Goal: Task Accomplishment & Management: Manage account settings

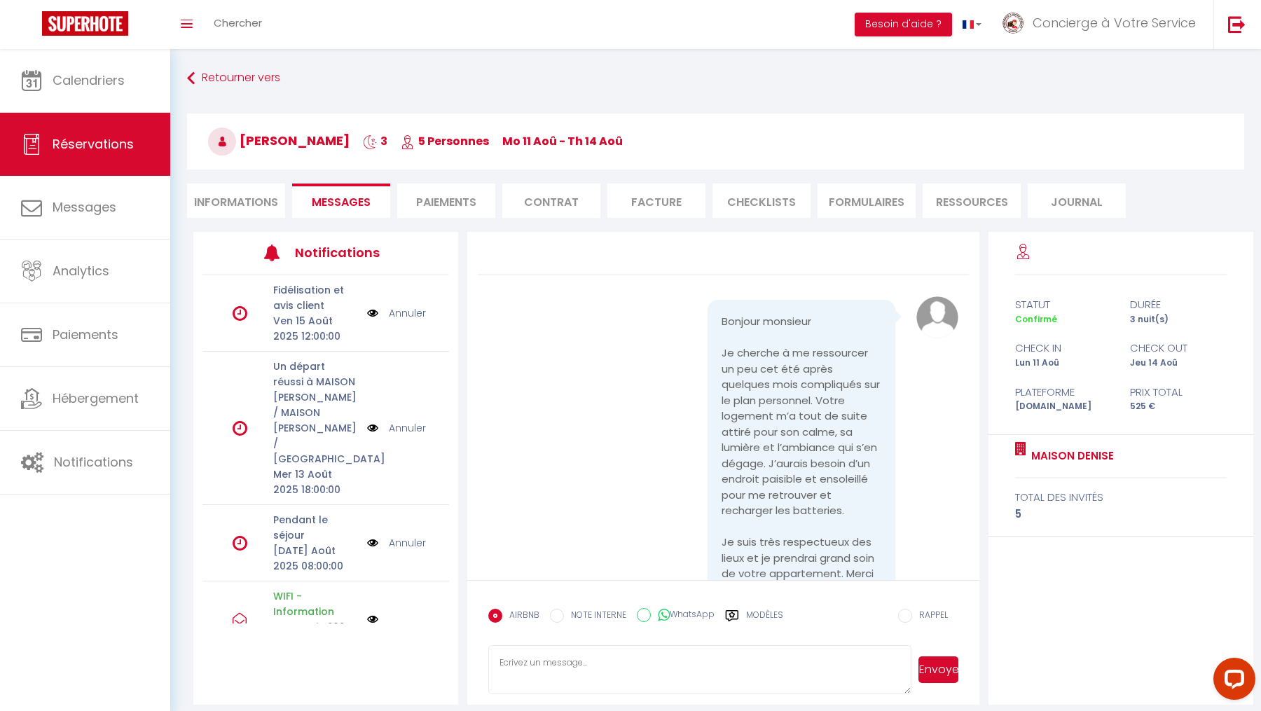
scroll to position [4376, 0]
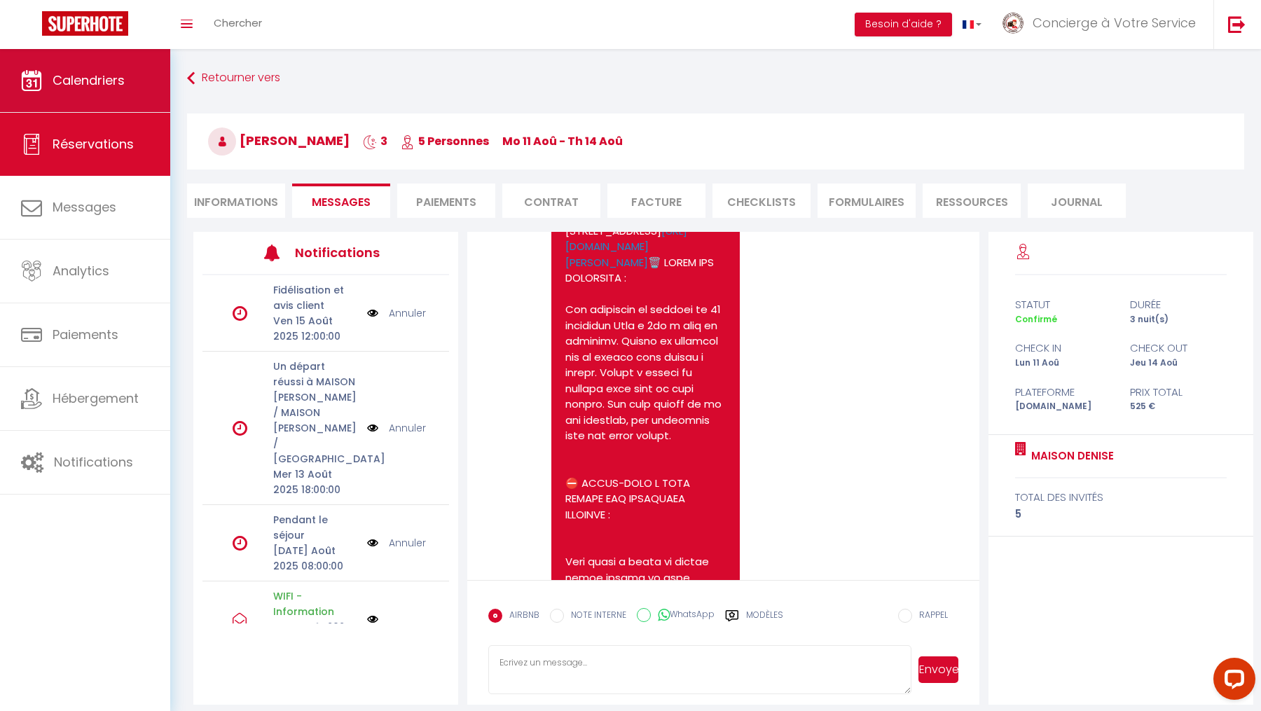
click at [118, 90] on link "Calendriers" at bounding box center [85, 80] width 170 height 63
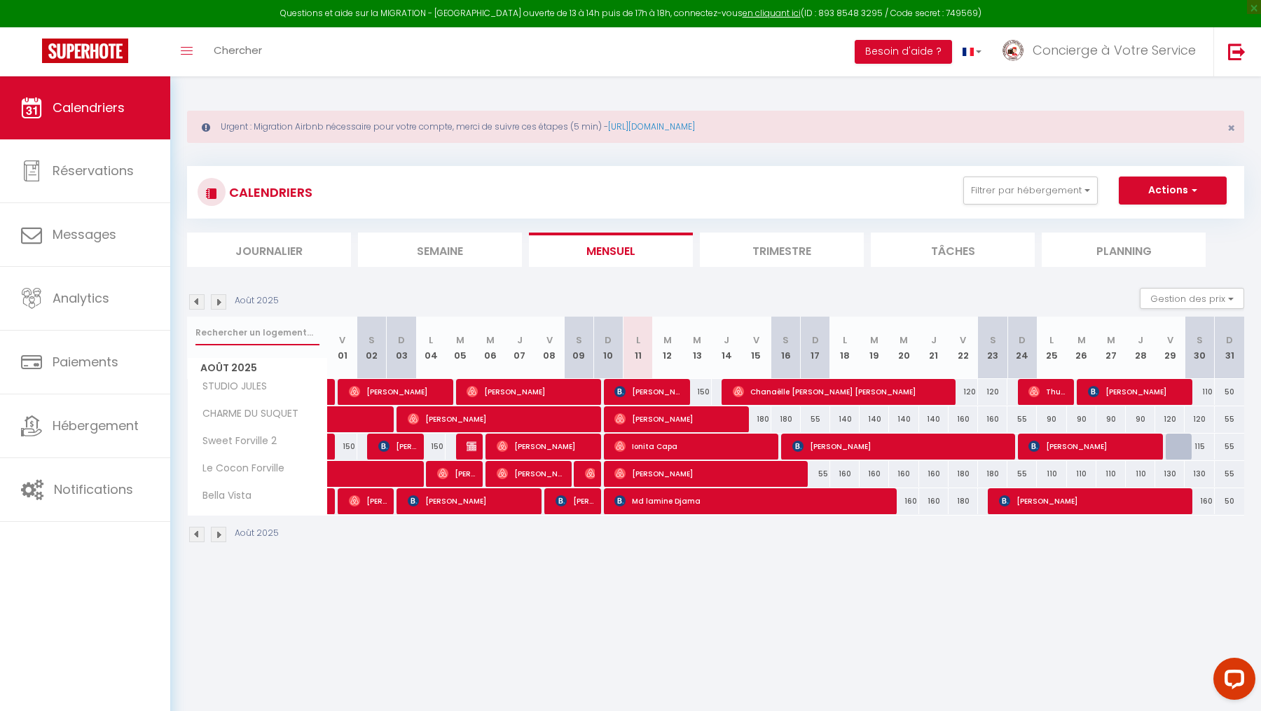
click at [259, 333] on input "text" at bounding box center [257, 332] width 124 height 25
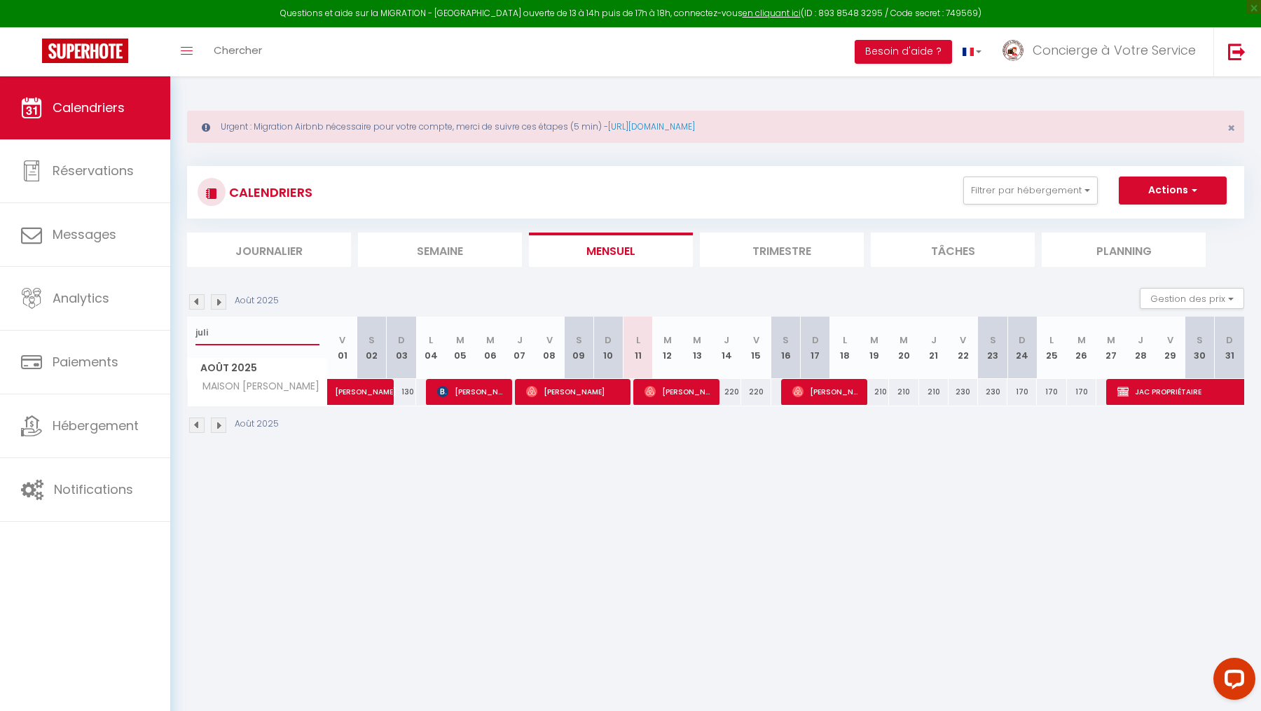
click at [214, 326] on input "juli" at bounding box center [257, 332] width 124 height 25
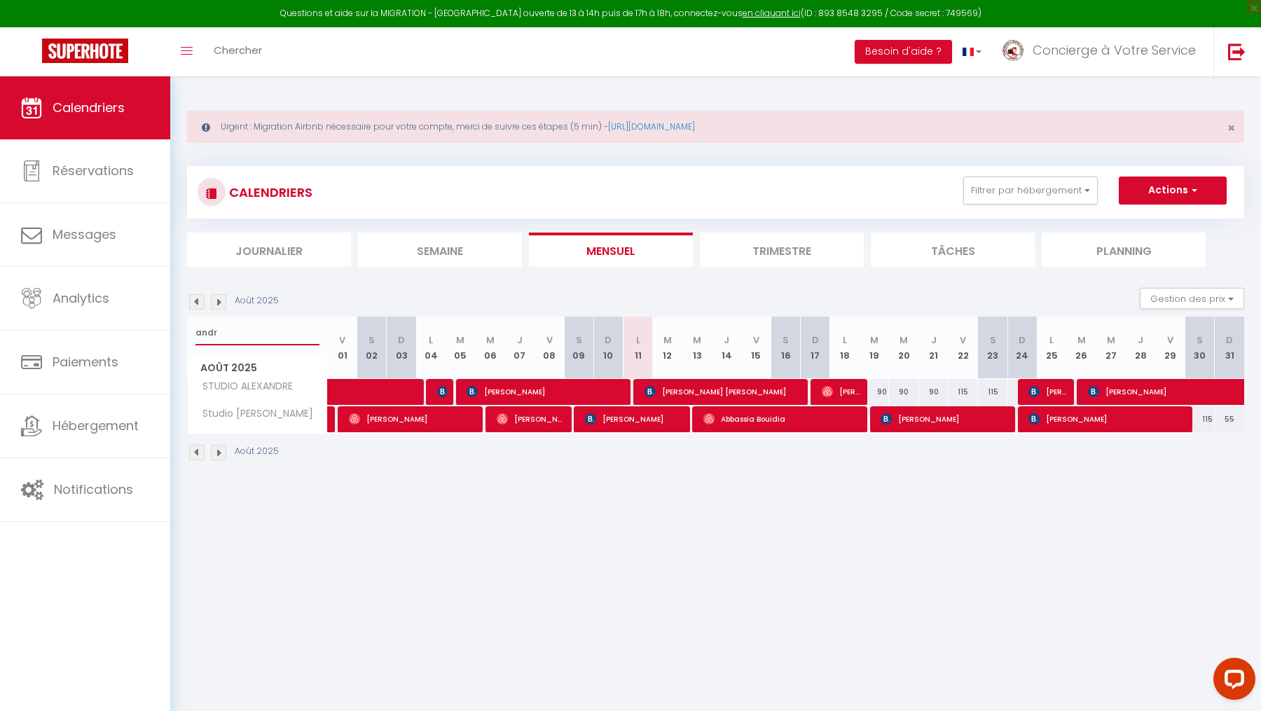
click at [253, 336] on input "andr" at bounding box center [257, 332] width 124 height 25
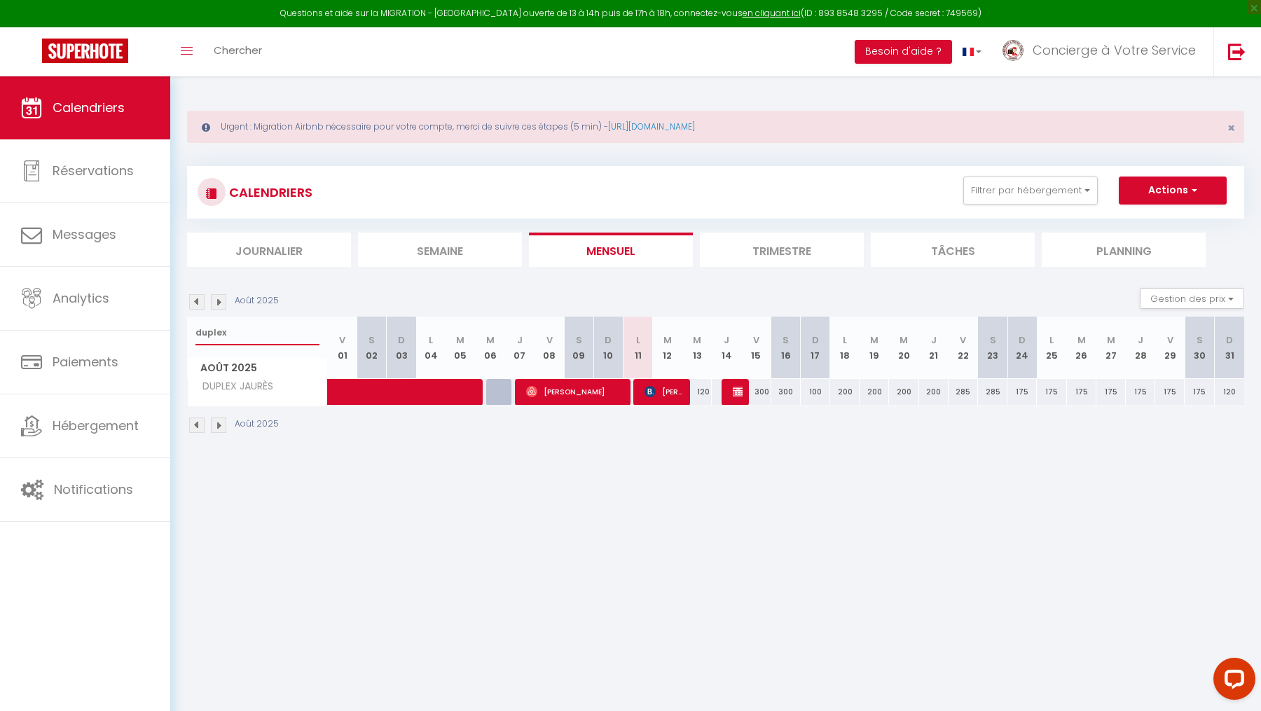
type input "duplex"
click at [729, 389] on div at bounding box center [736, 392] width 29 height 27
click at [736, 392] on img at bounding box center [738, 391] width 11 height 11
select select "OK"
select select "KO"
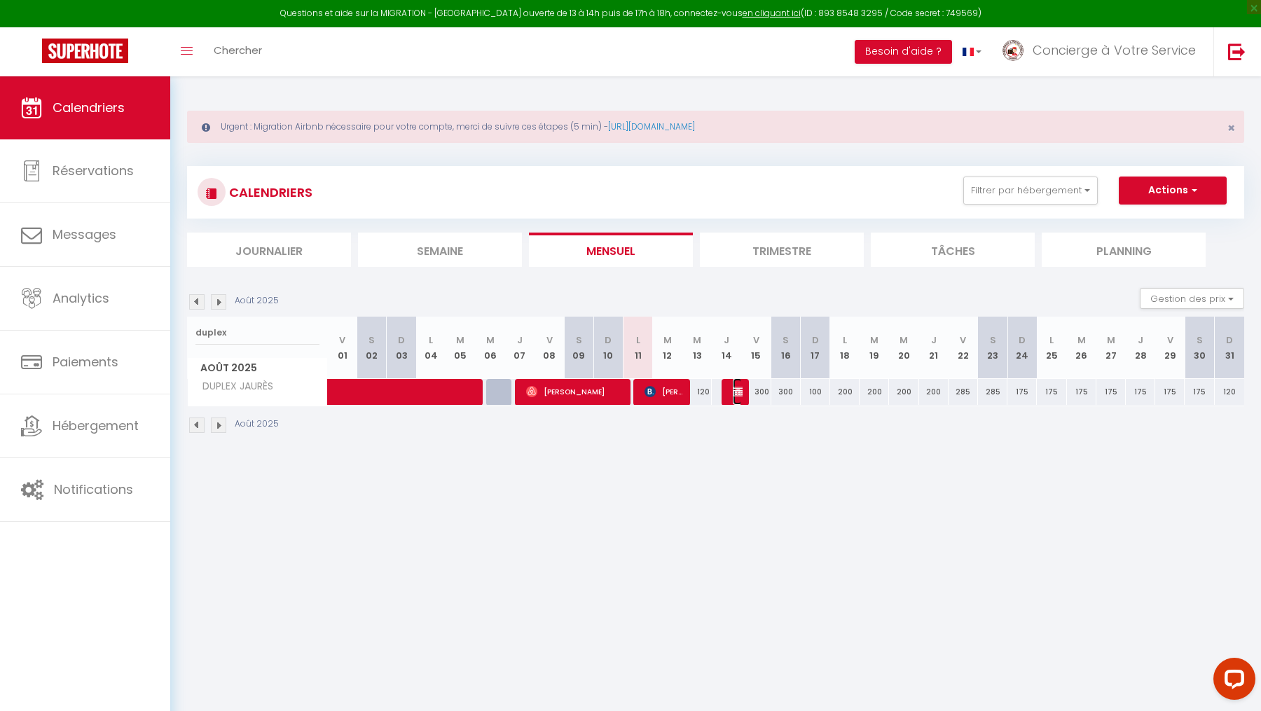
select select "0"
select select "1"
select select
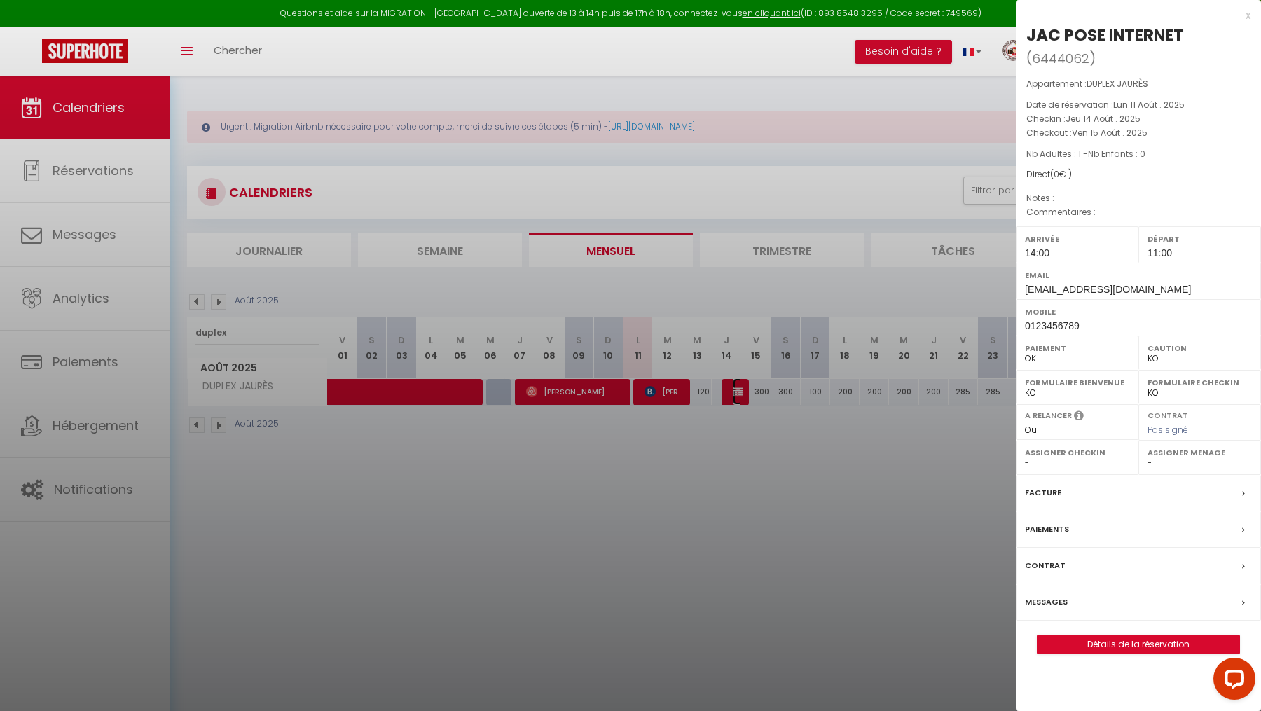
select select "10298"
click at [1124, 645] on link "Détails de la réservation" at bounding box center [1139, 644] width 202 height 18
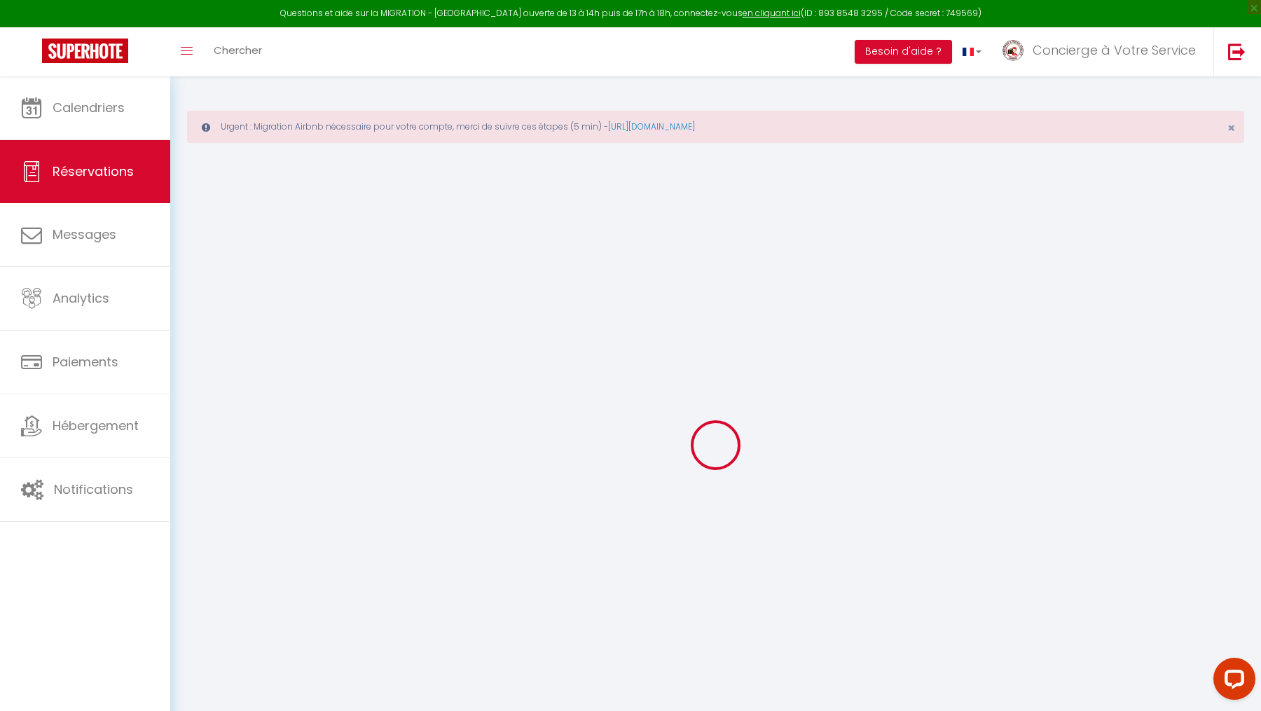
select select
checkbox input "false"
select select
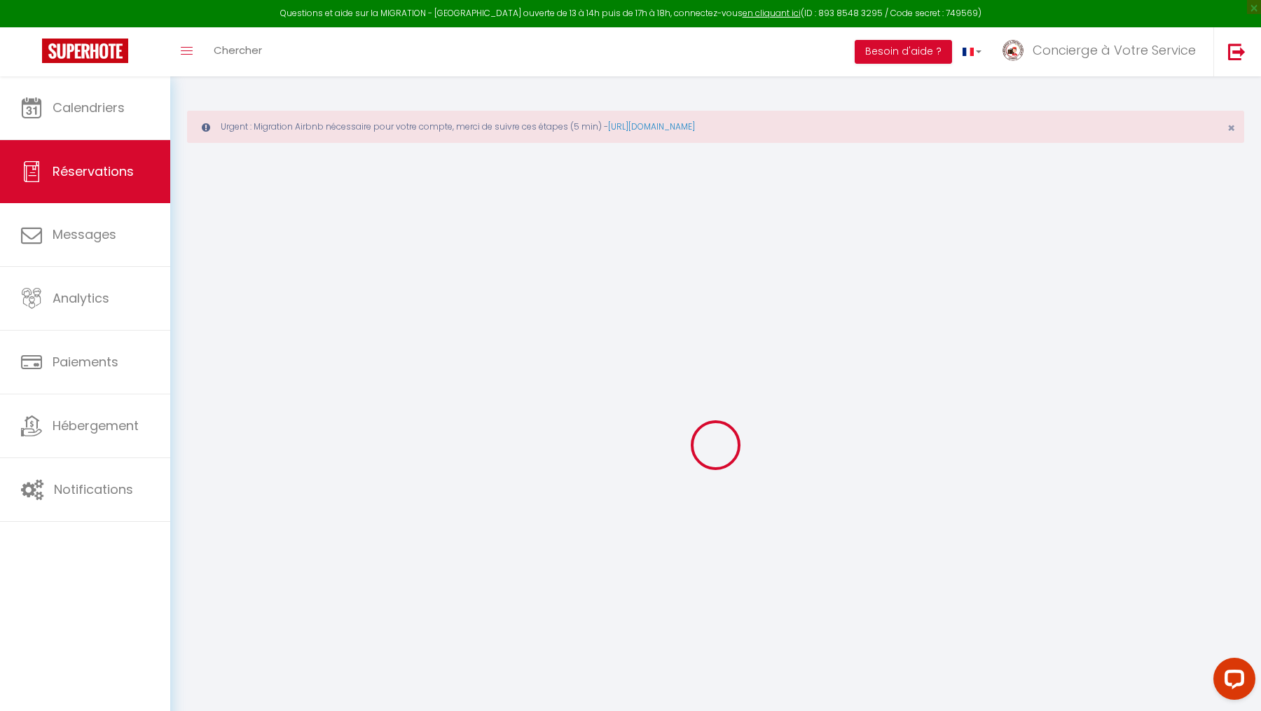
select select
checkbox input "false"
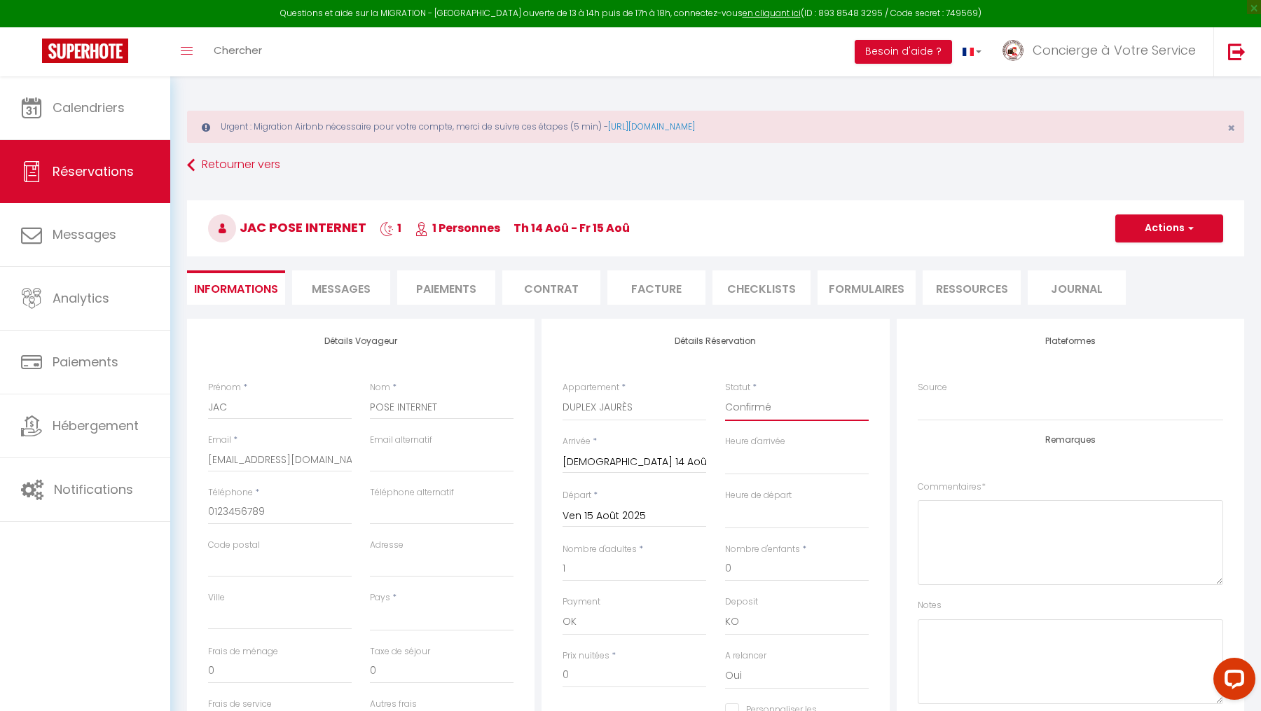
click at [824, 404] on select "Confirmé Non Confirmé [PERSON_NAME] par le voyageur No Show Request" at bounding box center [797, 407] width 144 height 27
select select "0"
select select
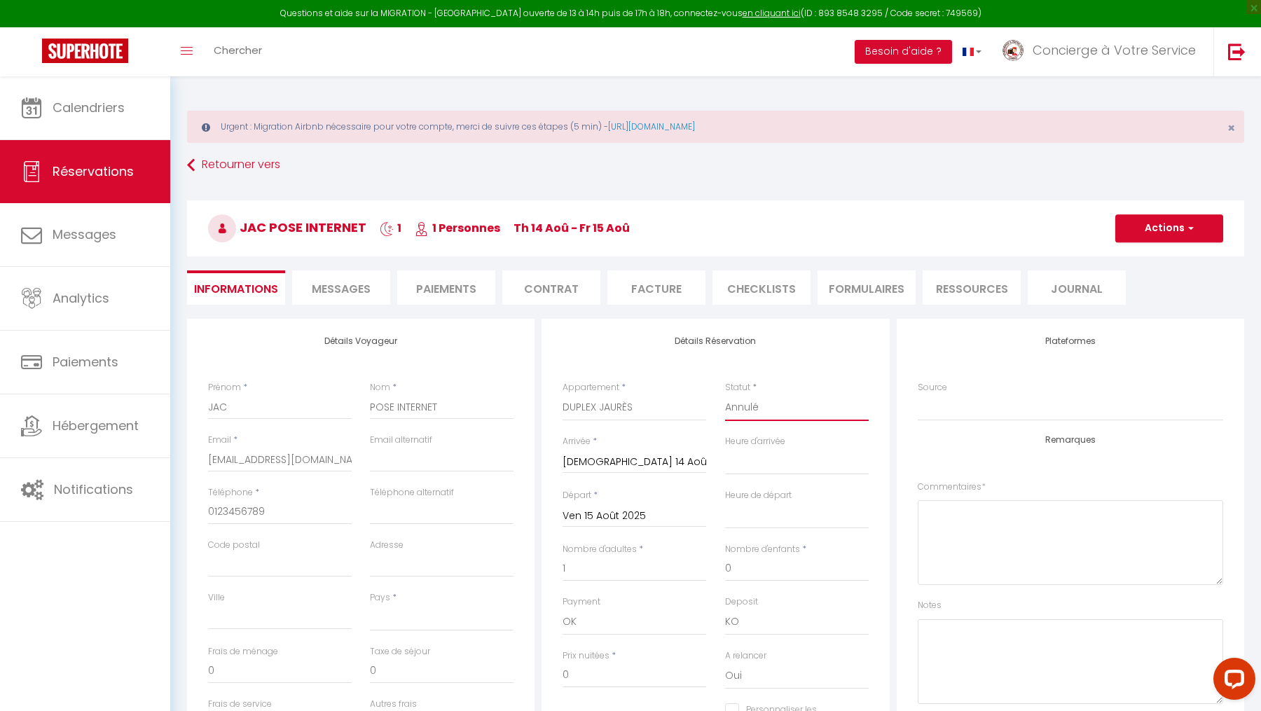
checkbox input "false"
click at [1142, 219] on button "Actions" at bounding box center [1169, 228] width 108 height 28
click at [1133, 256] on link "Enregistrer" at bounding box center [1155, 259] width 111 height 18
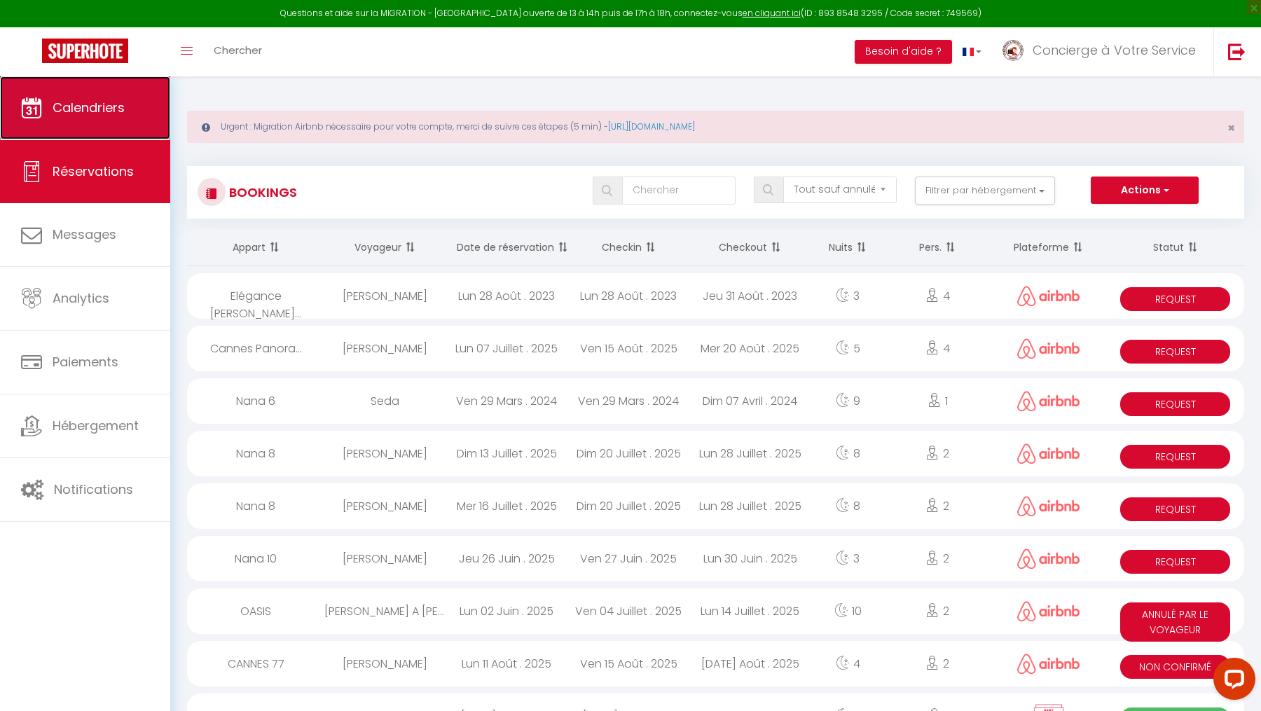
click at [109, 107] on span "Calendriers" at bounding box center [89, 108] width 72 height 18
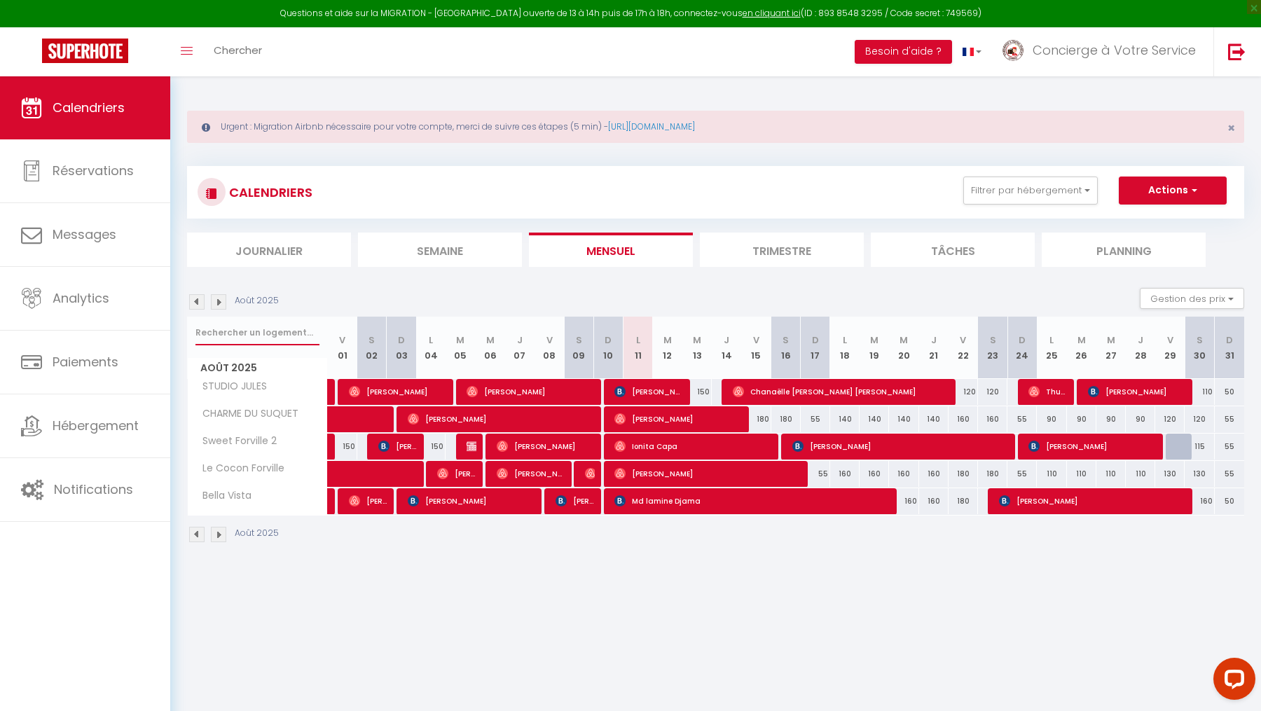
click at [286, 338] on input "text" at bounding box center [257, 332] width 124 height 25
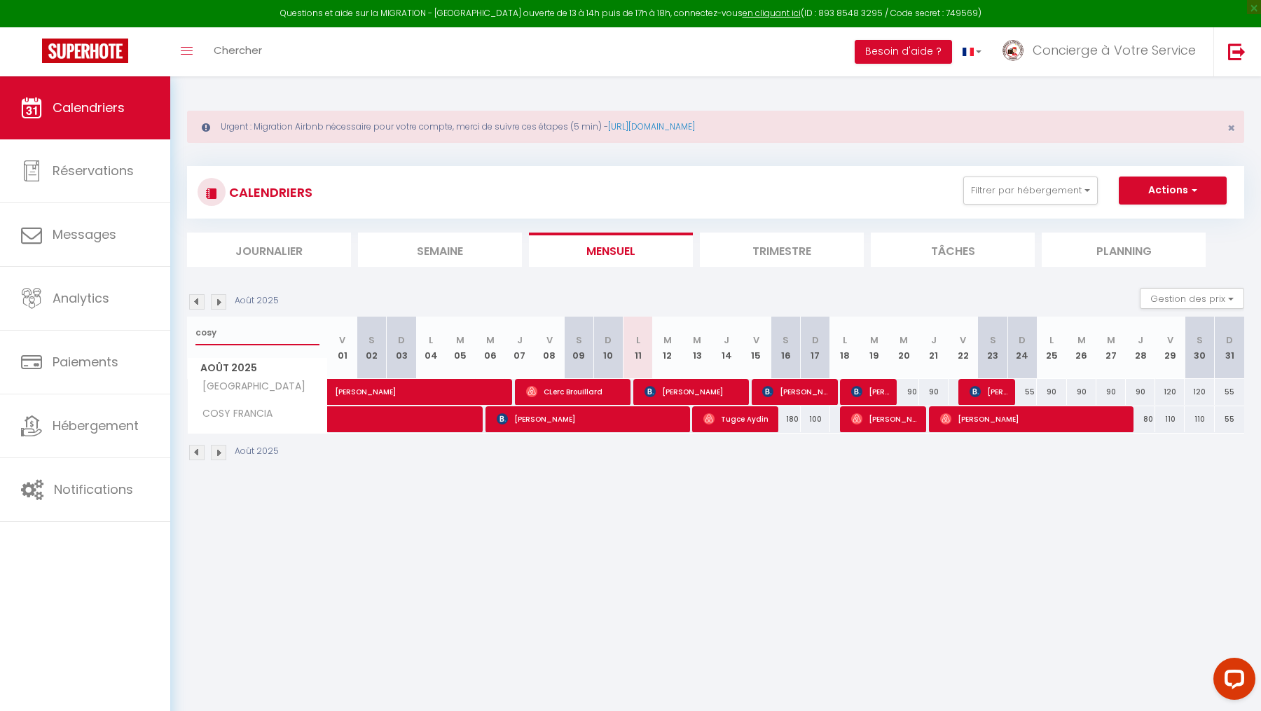
type input "cosy"
click at [734, 245] on li "Trimestre" at bounding box center [782, 250] width 164 height 34
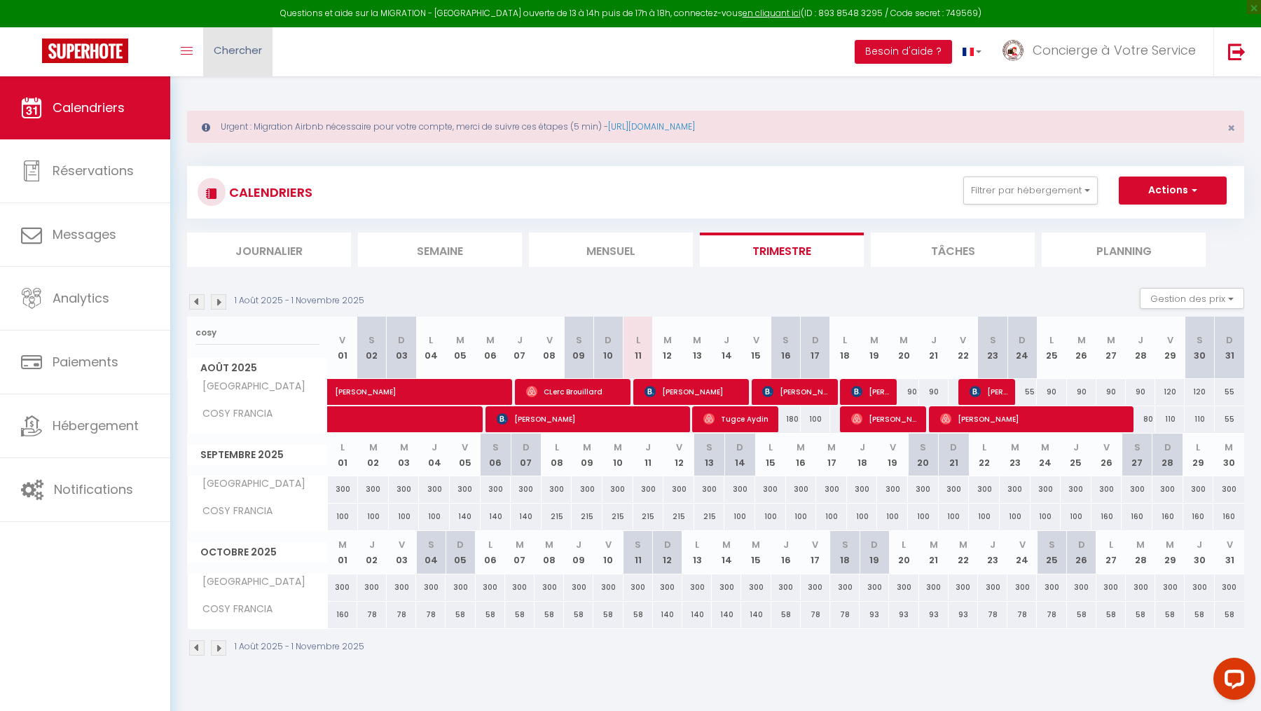
click at [240, 46] on span "Chercher" at bounding box center [238, 50] width 48 height 15
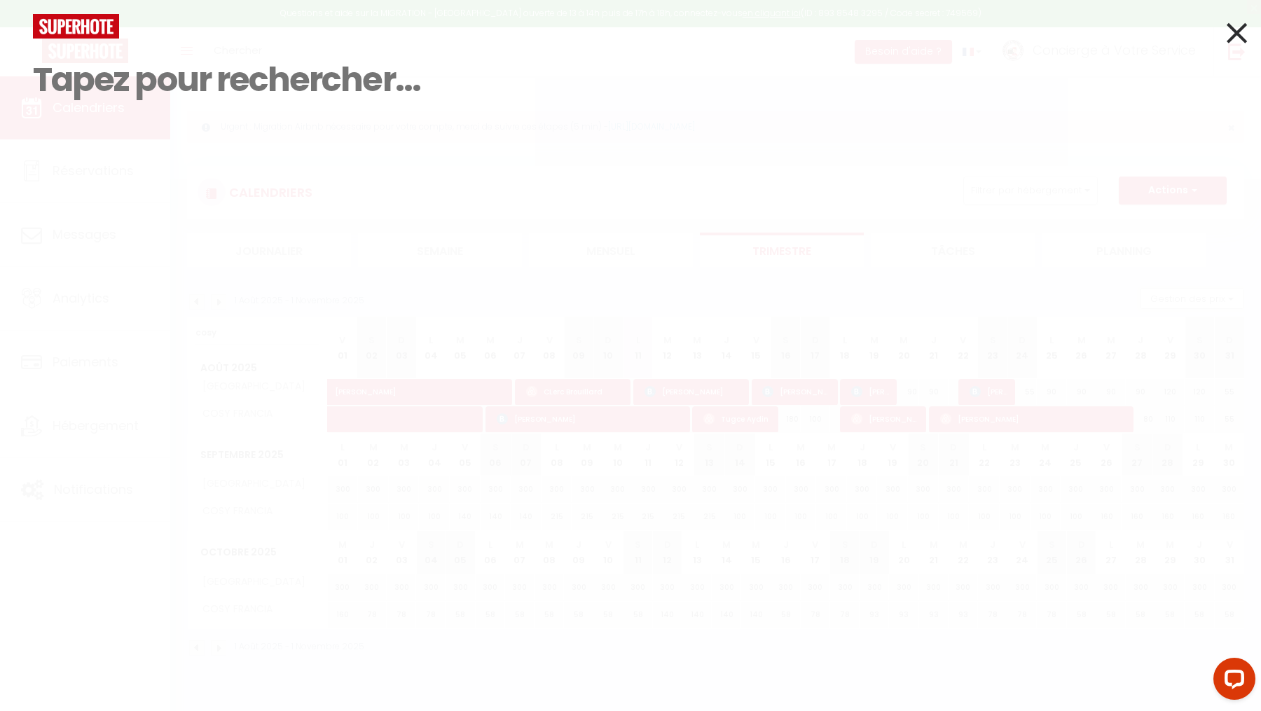
paste input "[PERSON_NAME]"
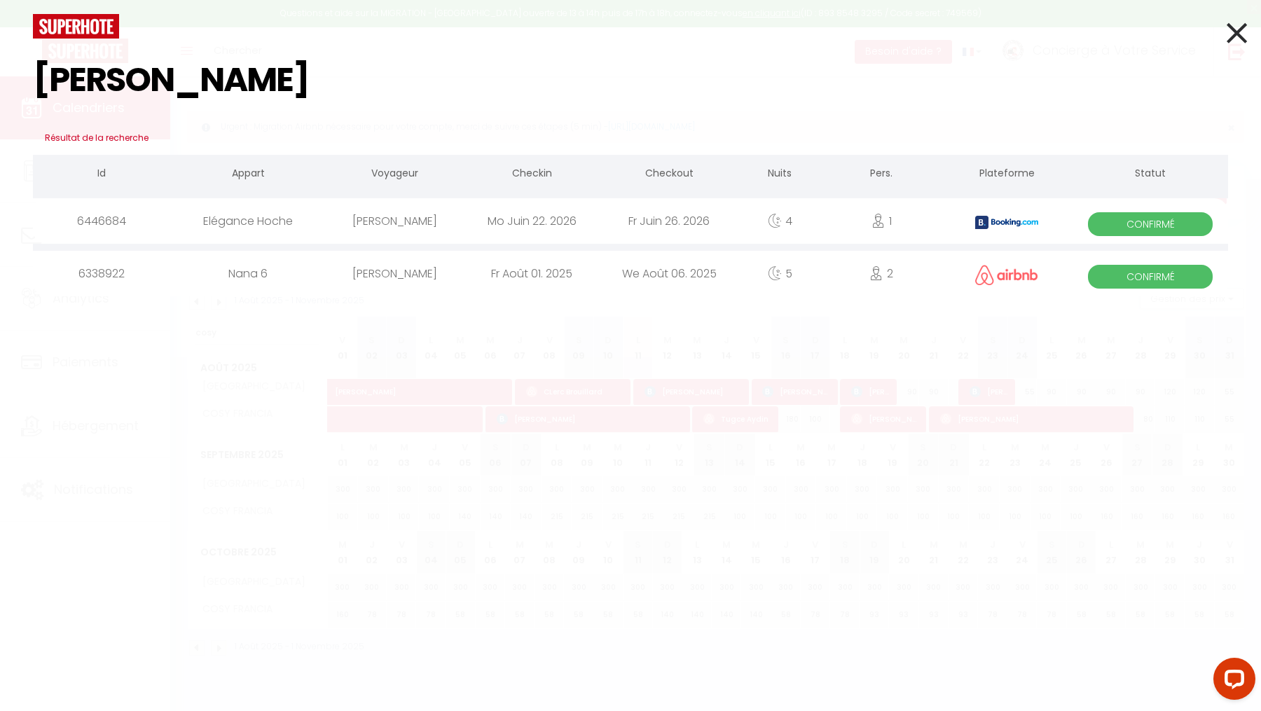
type input "[PERSON_NAME]"
click at [589, 233] on div "Mo Juin 22. 2026" at bounding box center [531, 221] width 137 height 46
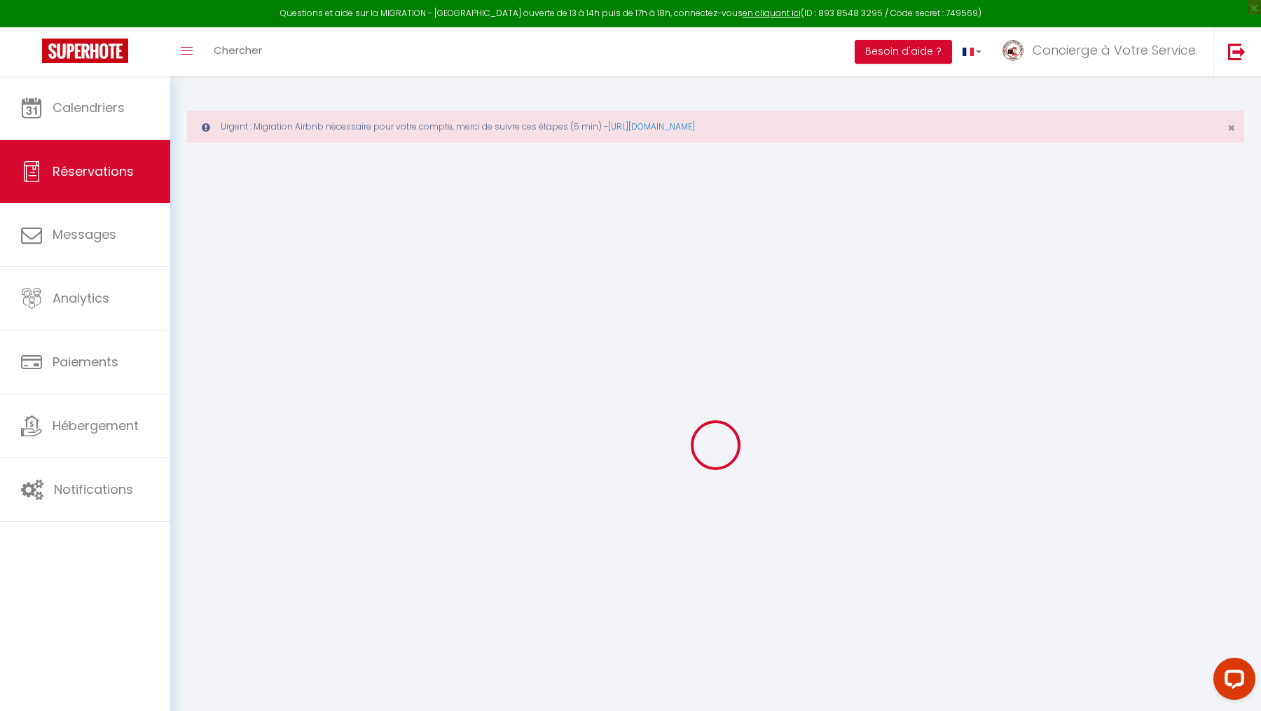
select select
checkbox input "false"
select select
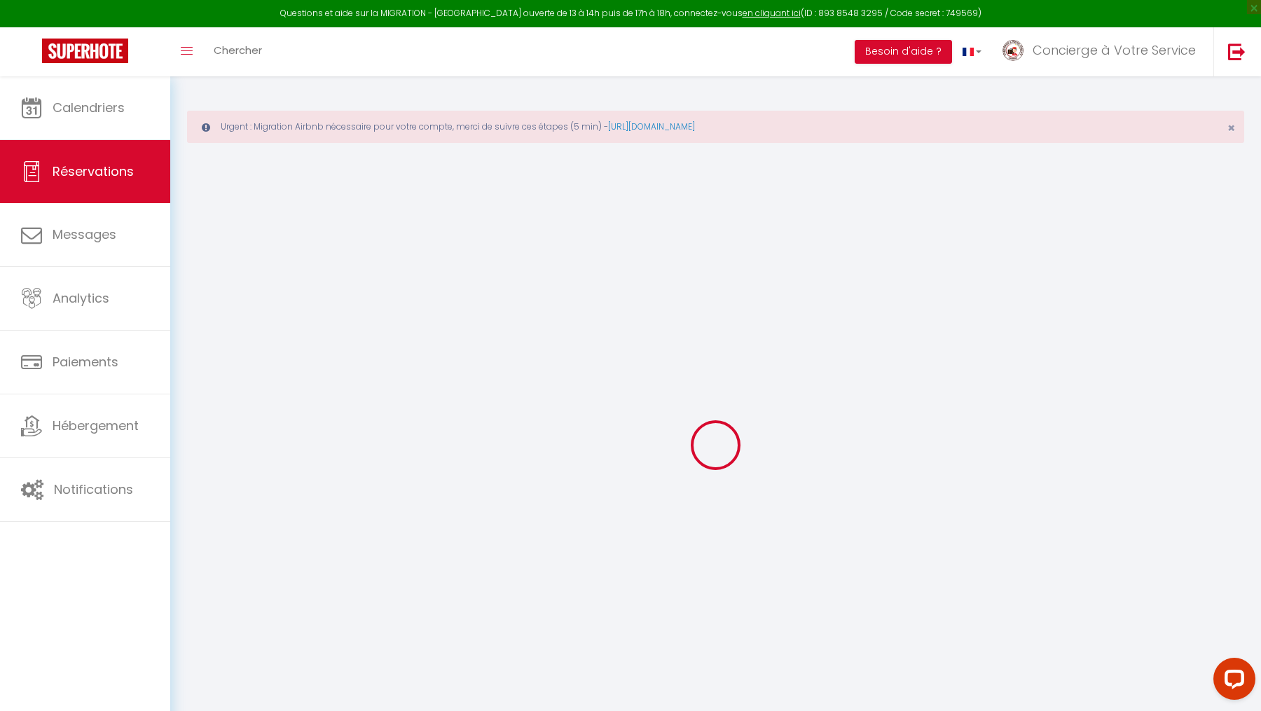
checkbox input "false"
type textarea "** THIS RESERVATION HAS BEEN PRE-PAID ** BOOKING NOTE : Payment charge is EUR 6…"
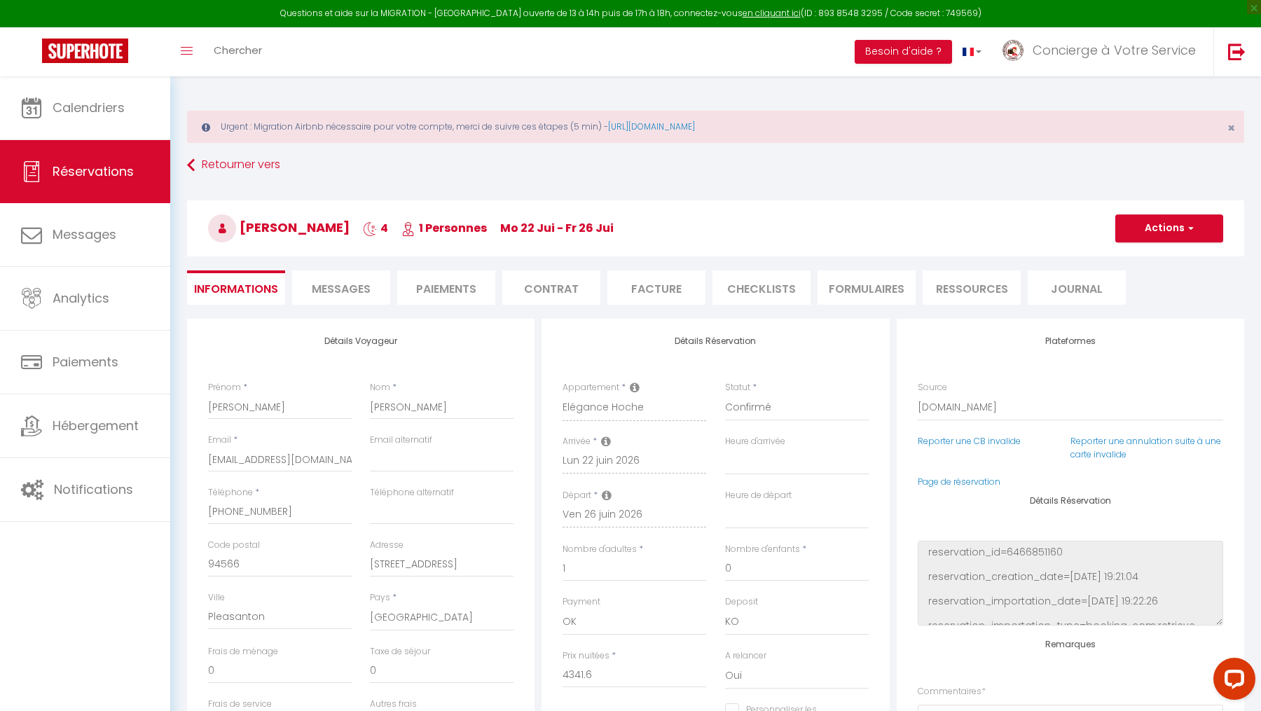
type input "150"
type input "21.44"
select select
checkbox input "false"
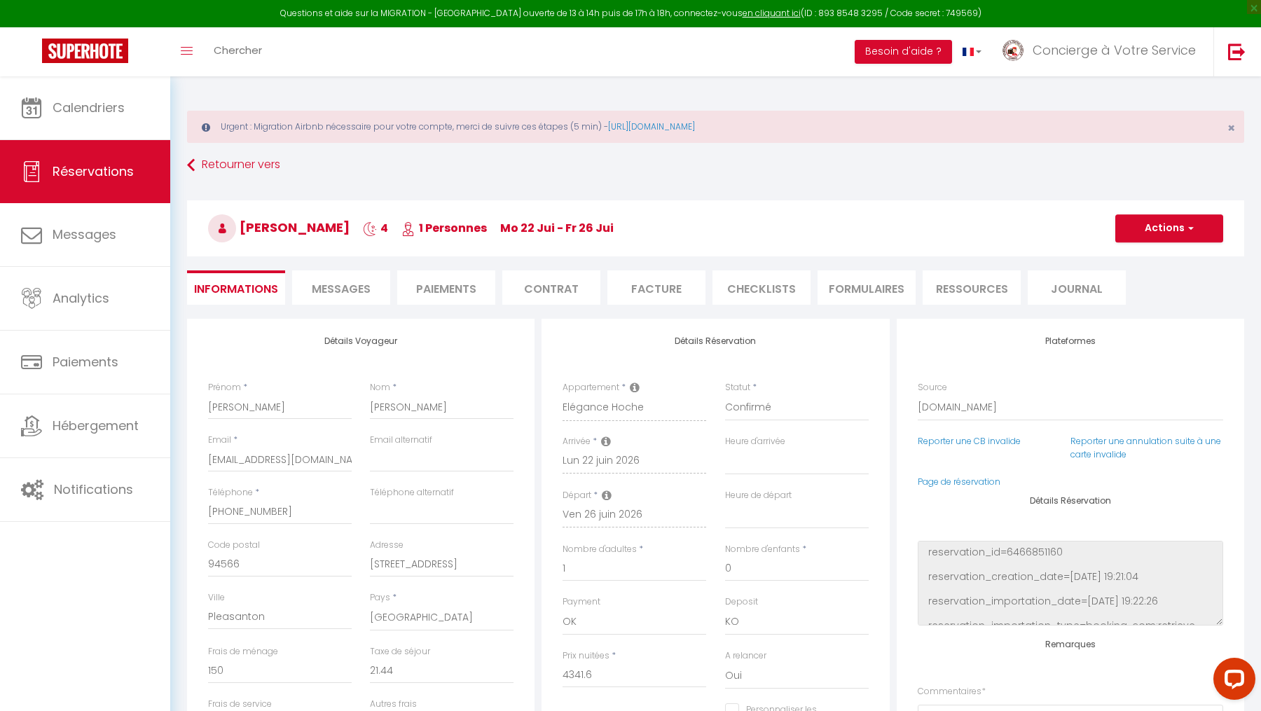
select select
click at [752, 624] on select "OK KO" at bounding box center [797, 622] width 144 height 27
select select "15"
select select
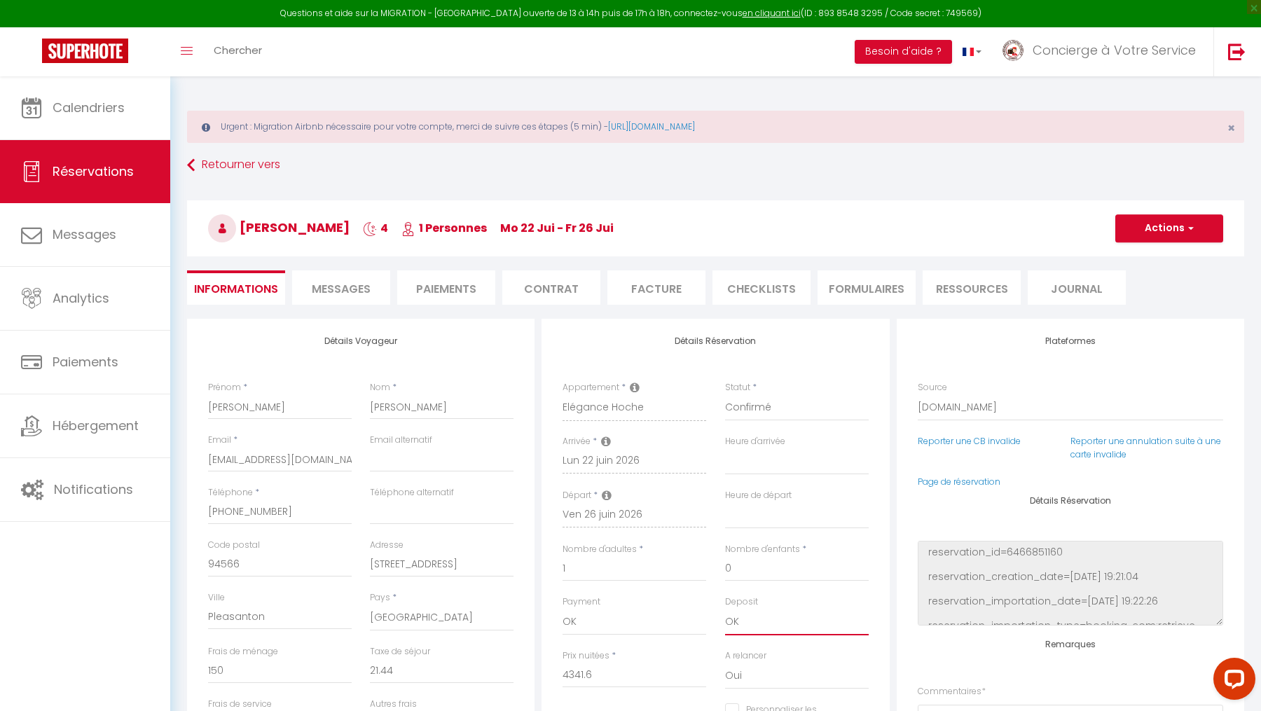
select select
checkbox input "false"
click at [1174, 230] on button "Actions" at bounding box center [1169, 228] width 108 height 28
click at [1122, 253] on link "Enregistrer" at bounding box center [1155, 259] width 111 height 18
